Goal: Find contact information: Find contact information

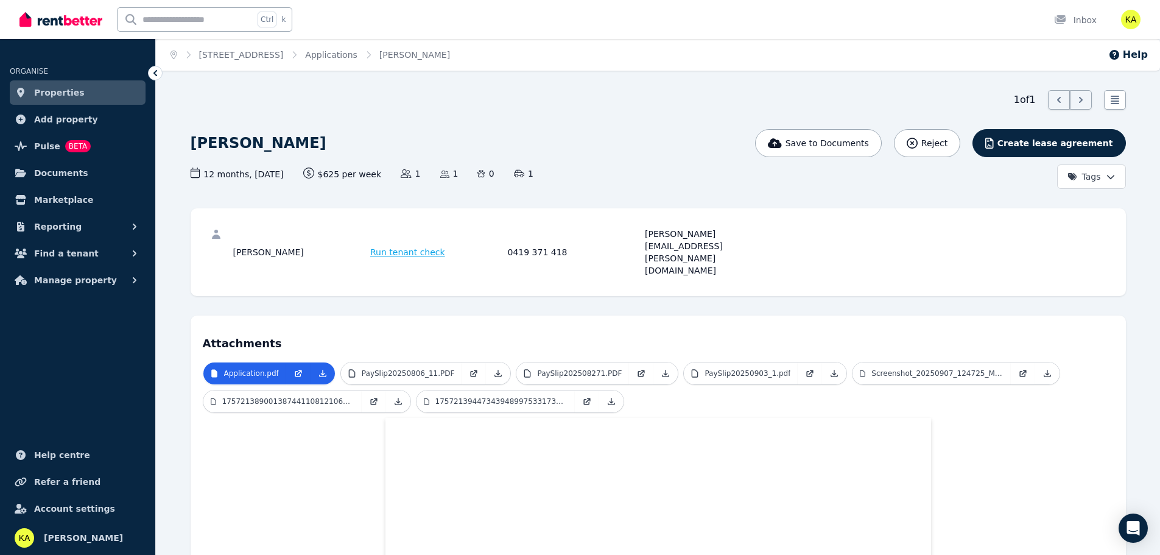
scroll to position [244, 0]
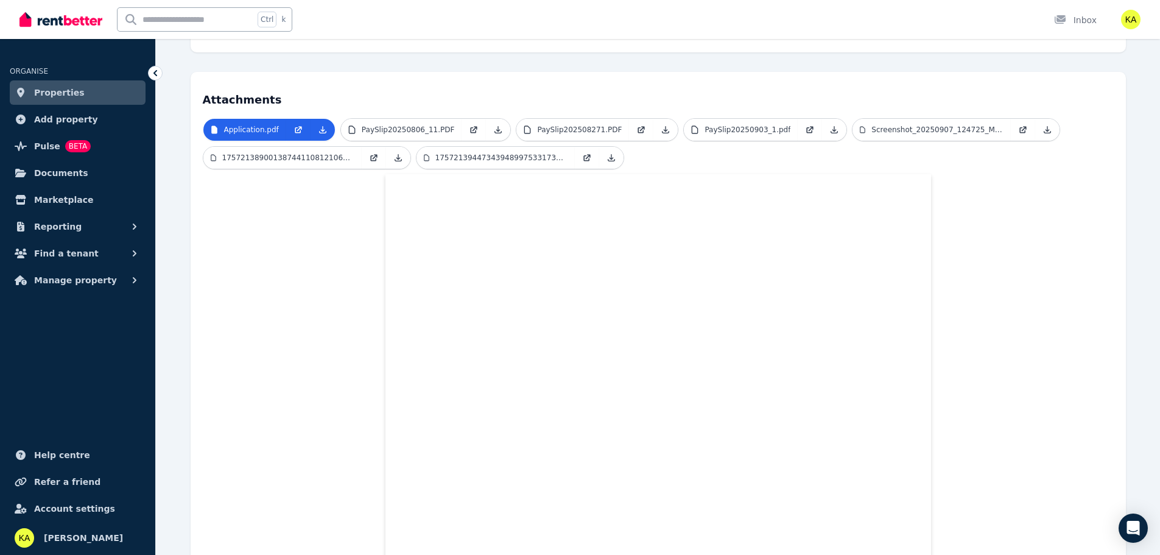
click at [53, 91] on span "Properties" at bounding box center [59, 92] width 51 height 15
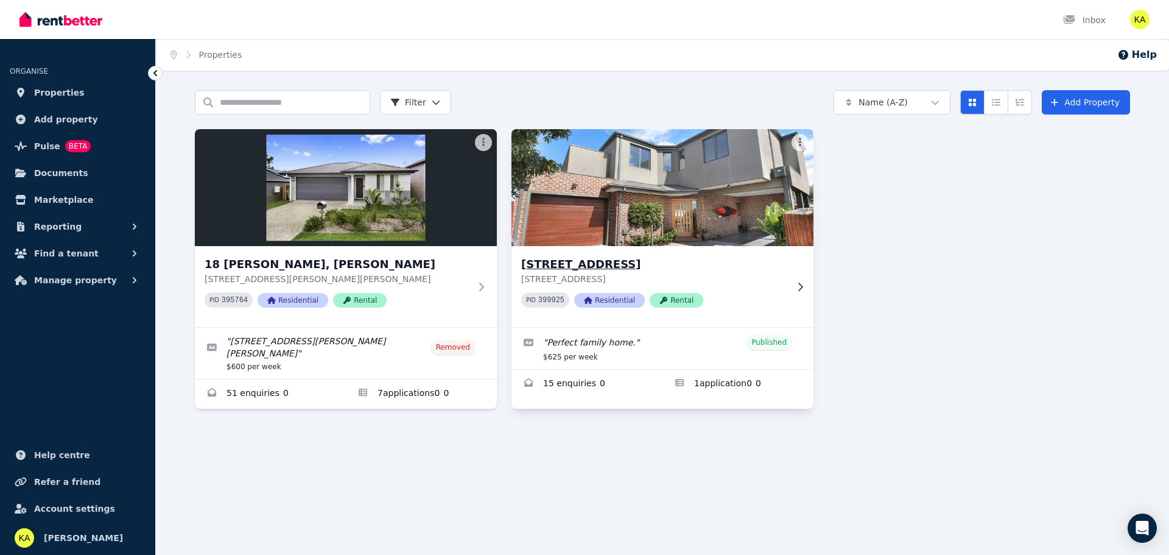
click at [795, 283] on icon at bounding box center [800, 287] width 12 height 10
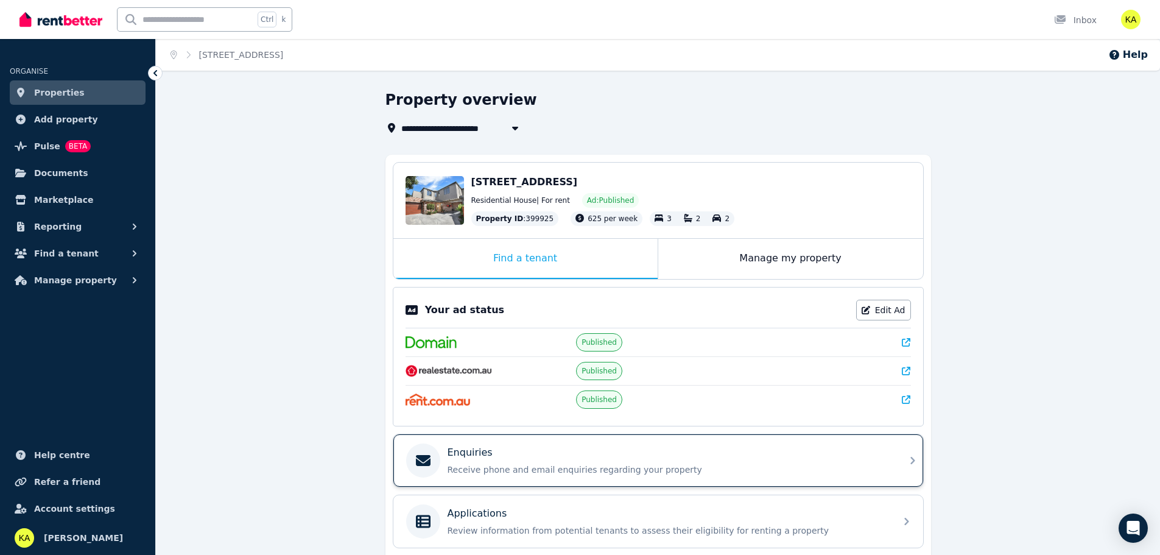
click at [486, 437] on div "Enquiries Receive phone and email enquiries regarding your property" at bounding box center [658, 460] width 530 height 52
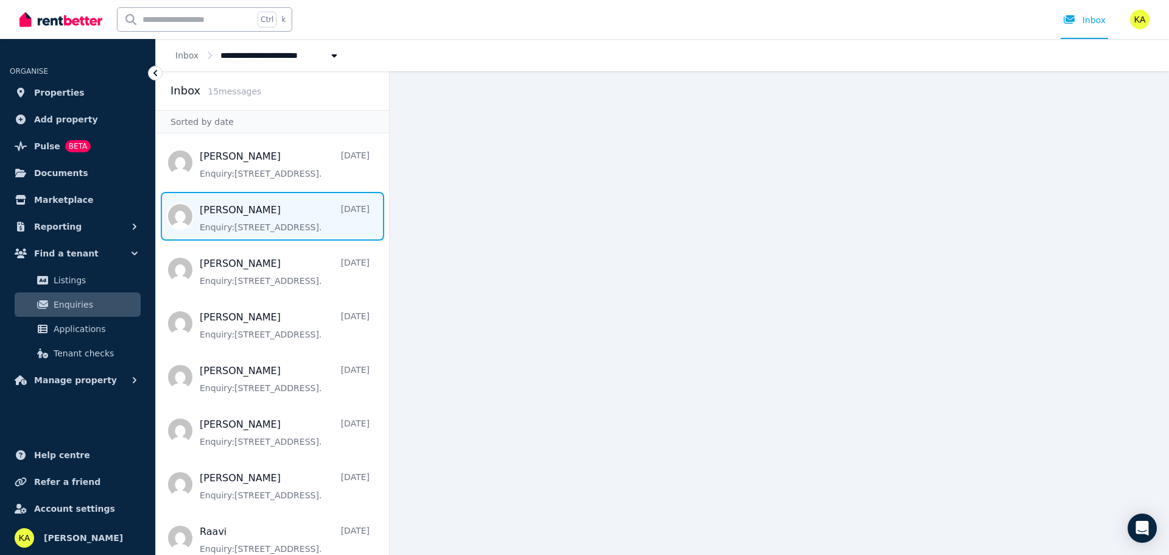
click at [250, 220] on span "Message list" at bounding box center [272, 216] width 233 height 49
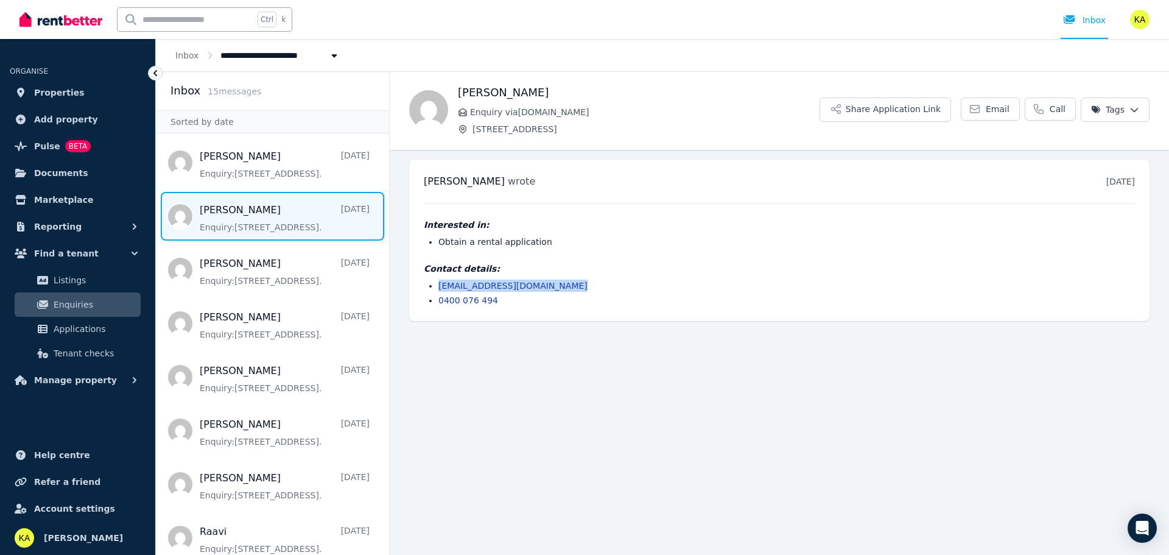
drag, startPoint x: 577, startPoint y: 283, endPoint x: 438, endPoint y: 287, distance: 138.9
click at [438, 287] on li "[EMAIL_ADDRESS][DOMAIN_NAME]" at bounding box center [786, 285] width 697 height 12
copy link "[EMAIL_ADDRESS][DOMAIN_NAME]"
